Goal: Information Seeking & Learning: Learn about a topic

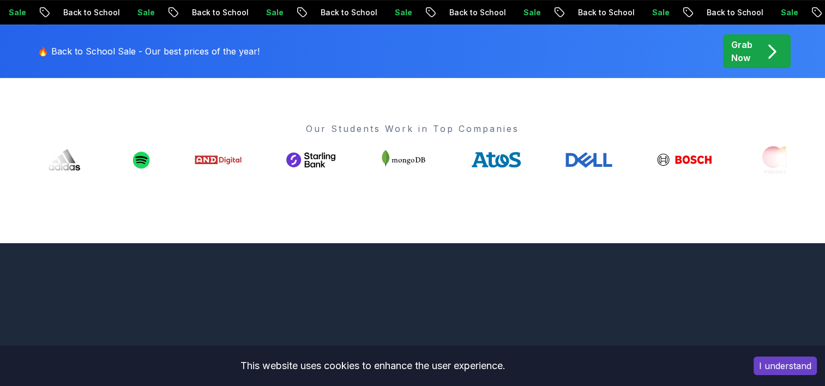
scroll to position [415, 0]
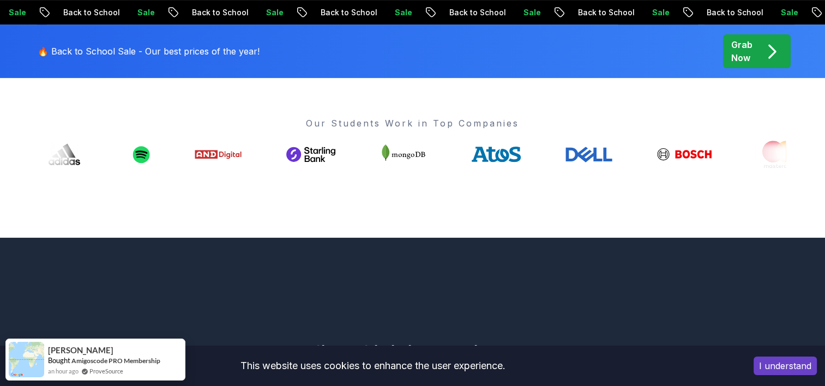
click at [744, 49] on p "Grab Now" at bounding box center [741, 51] width 21 height 26
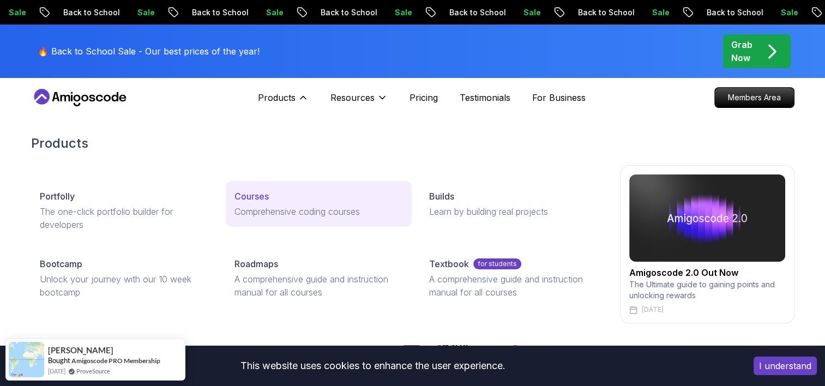
click at [251, 194] on p "Courses" at bounding box center [251, 196] width 34 height 13
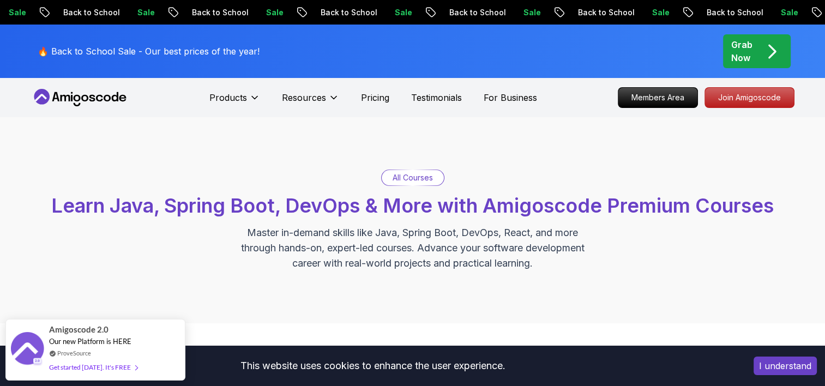
click at [395, 182] on p "All Courses" at bounding box center [412, 177] width 40 height 11
click at [410, 175] on p "All Courses" at bounding box center [412, 177] width 40 height 11
